Goal: Find contact information: Find contact information

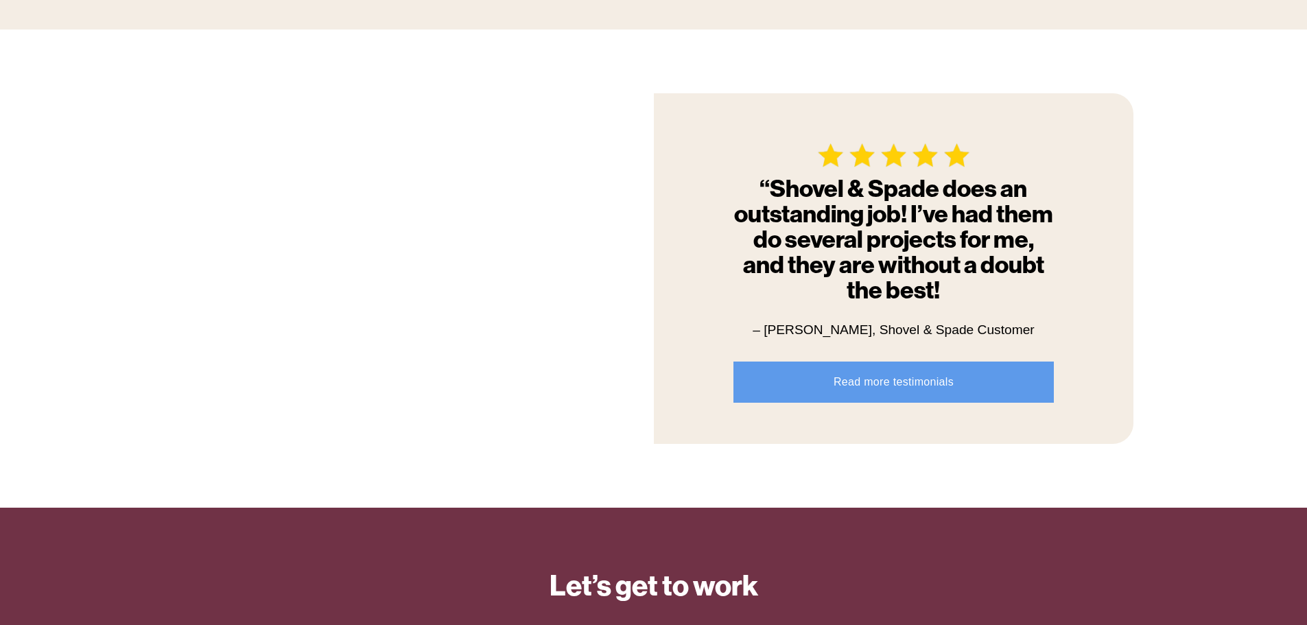
scroll to position [1770, 0]
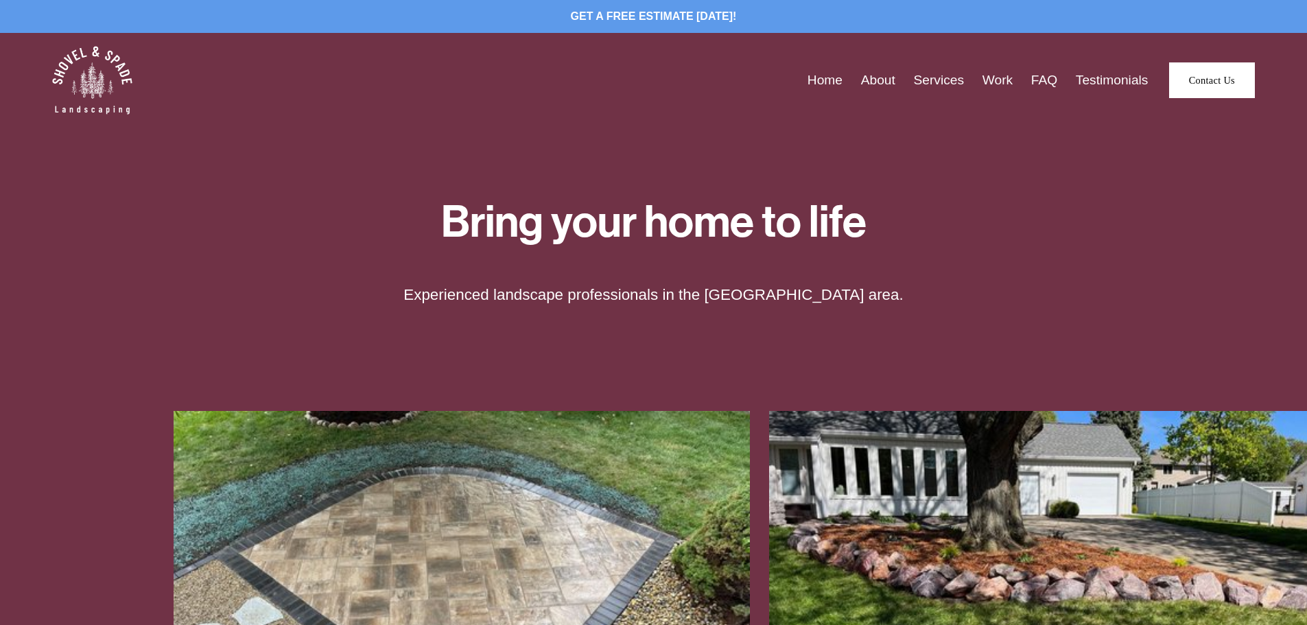
click at [1208, 78] on link "Contact Us" at bounding box center [1212, 80] width 86 height 36
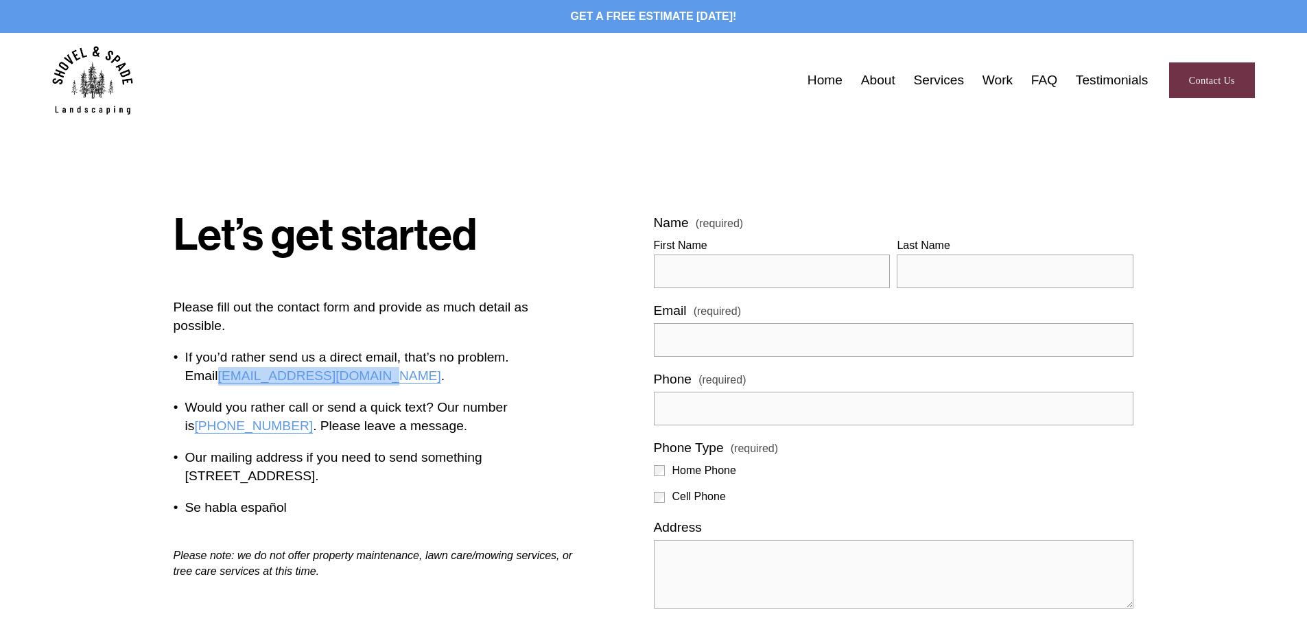
drag, startPoint x: 340, startPoint y: 377, endPoint x: 187, endPoint y: 382, distance: 153.1
click at [187, 382] on p "If you’d rather send us a direct email, that’s no problem. Email [EMAIL_ADDRESS…" at bounding box center [379, 367] width 388 height 37
copy link "[EMAIL_ADDRESS][DOMAIN_NAME]"
